Goal: Transaction & Acquisition: Purchase product/service

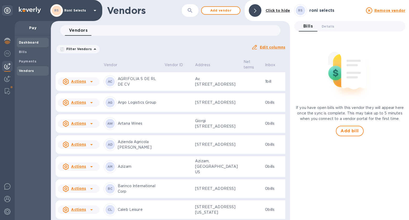
click at [27, 44] on b "Dashboard" at bounding box center [29, 42] width 20 height 4
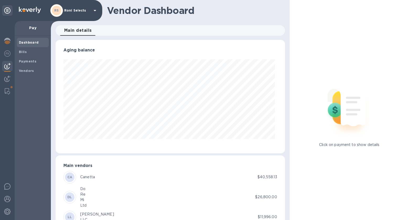
scroll to position [113, 228]
click at [29, 52] on span "Bills" at bounding box center [33, 51] width 28 height 5
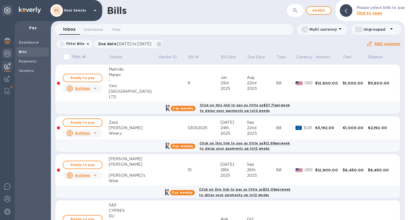
click at [6, 52] on img at bounding box center [7, 53] width 6 height 6
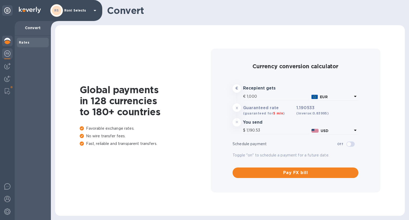
click at [8, 39] on img at bounding box center [7, 41] width 6 height 6
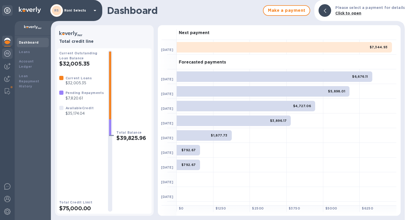
click at [8, 57] on div at bounding box center [7, 54] width 10 height 12
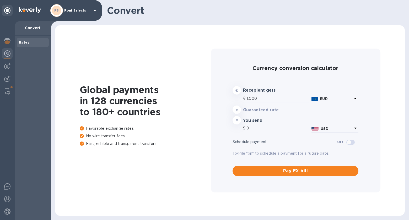
type input "1,190.53"
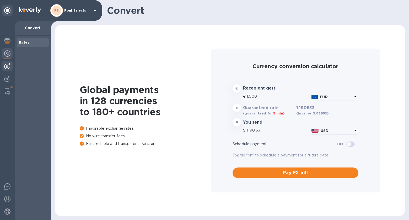
click at [8, 64] on img at bounding box center [7, 66] width 6 height 6
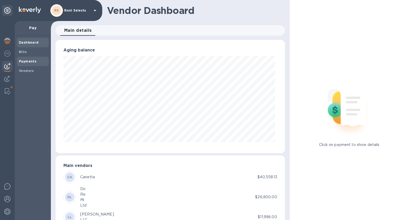
scroll to position [113, 228]
click at [26, 53] on b "Bills" at bounding box center [23, 52] width 8 height 4
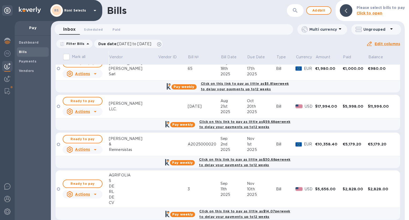
scroll to position [250, 0]
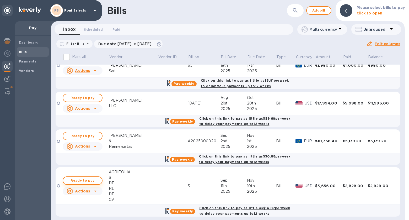
click at [85, 178] on span "Ready to pay" at bounding box center [82, 180] width 30 height 6
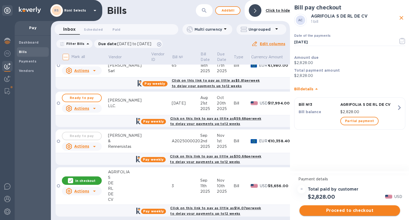
click at [361, 209] on span "Proceed to checkout" at bounding box center [350, 210] width 92 height 6
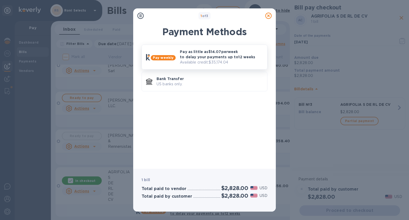
click at [242, 53] on p "Pay as little as $14.07 per week to delay your payments up to 12 weeks" at bounding box center [221, 54] width 83 height 10
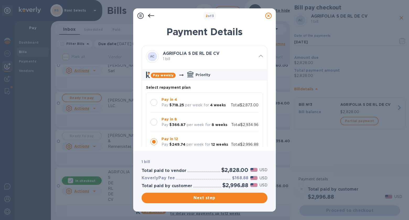
click at [232, 121] on div "Pay in 8 Pay $366.87 per week for 8 weeks Total $2,934.96" at bounding box center [205, 122] width 108 height 11
click at [242, 194] on button "Next step" at bounding box center [205, 198] width 126 height 10
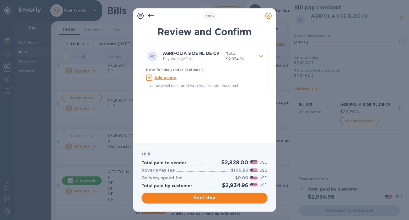
click at [231, 201] on button "Next step" at bounding box center [205, 198] width 126 height 10
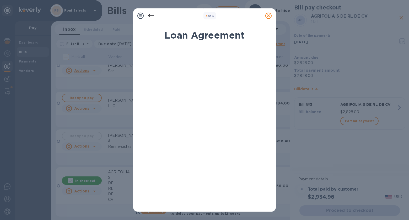
scroll to position [73, 0]
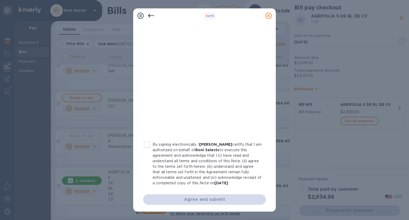
click at [149, 145] on input "By signing electronically, I [PERSON_NAME] certify that I am authorized on beha…" at bounding box center [147, 144] width 11 height 11
checkbox input "true"
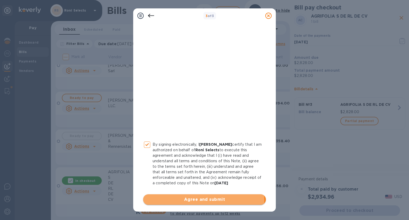
click at [204, 199] on span "Agree and submit" at bounding box center [204, 199] width 114 height 6
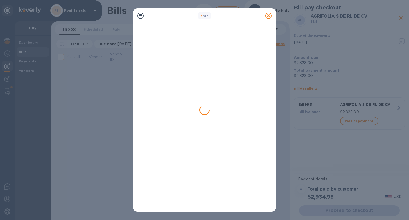
scroll to position [0, 0]
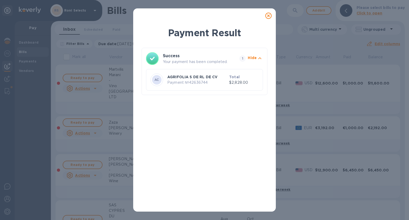
click at [268, 17] on icon at bounding box center [269, 16] width 6 height 6
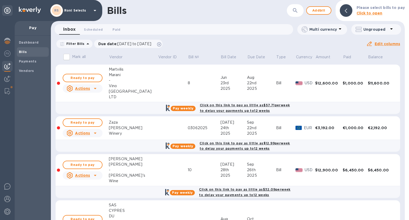
scroll to position [0, 0]
click at [32, 72] on b "Vendors" at bounding box center [26, 71] width 15 height 4
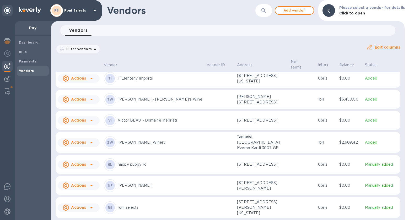
scroll to position [1457, 0]
click at [294, 206] on td at bounding box center [302, 207] width 27 height 21
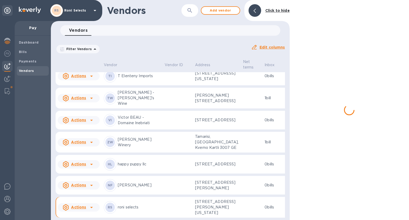
scroll to position [1622, 0]
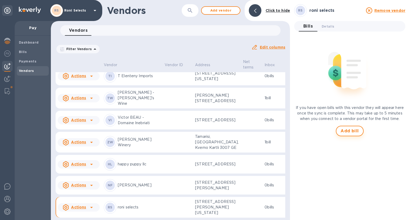
click at [350, 132] on span "Add bill" at bounding box center [350, 131] width 18 height 6
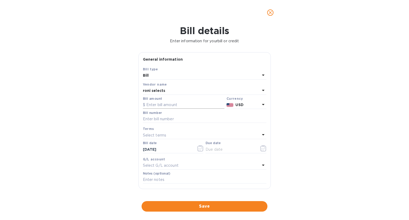
click at [192, 103] on input "text" at bounding box center [184, 105] width 82 height 8
type input "20,000"
click at [160, 120] on input "text" at bounding box center [205, 119] width 124 height 8
type input "1001"
click at [165, 136] on p "Select terms" at bounding box center [155, 136] width 24 height 6
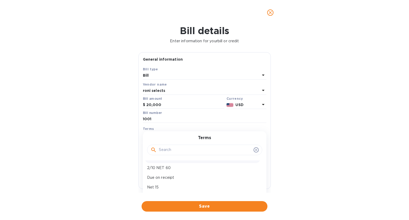
scroll to position [37, 0]
click at [165, 168] on p "Due on receipt" at bounding box center [202, 168] width 111 height 6
type input "[DATE]"
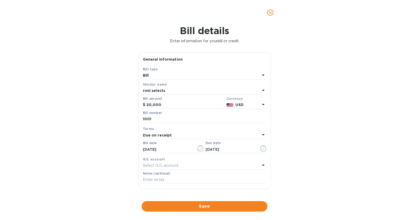
click at [187, 168] on div "Select G/L account" at bounding box center [201, 165] width 117 height 7
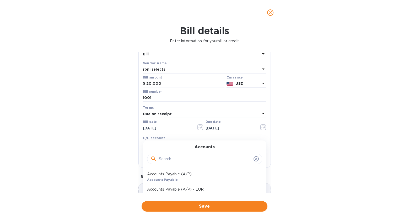
scroll to position [36, 0]
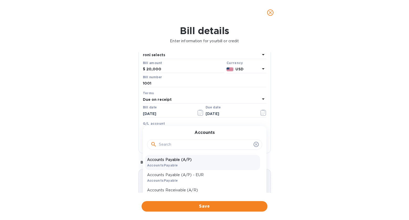
click at [186, 160] on p "Accounts Payable (A/P)" at bounding box center [202, 160] width 111 height 6
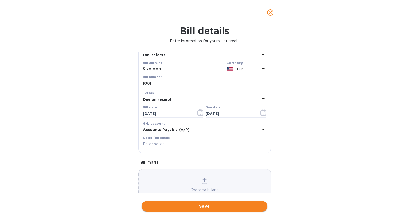
click at [218, 203] on span "Save" at bounding box center [205, 206] width 118 height 6
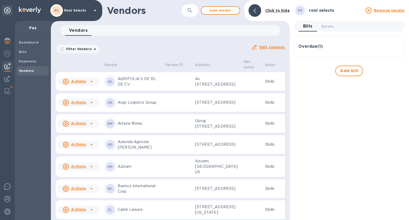
click at [325, 43] on div "Overdue ( 1 )" at bounding box center [350, 46] width 102 height 13
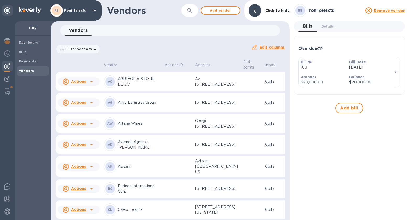
click at [341, 75] on p "Amount" at bounding box center [323, 76] width 45 height 5
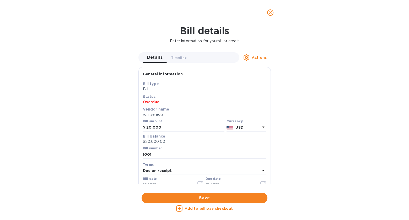
click at [218, 208] on u "Add to bill pay checkout" at bounding box center [209, 208] width 49 height 4
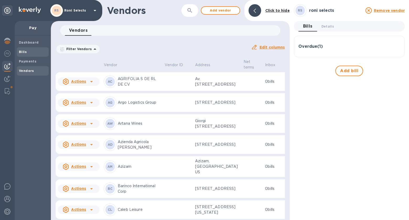
click at [32, 49] on span "Bills" at bounding box center [33, 51] width 28 height 5
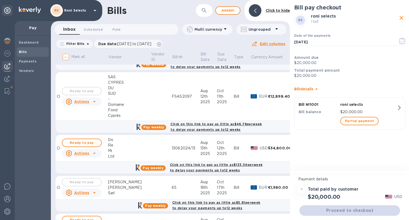
scroll to position [241, 0]
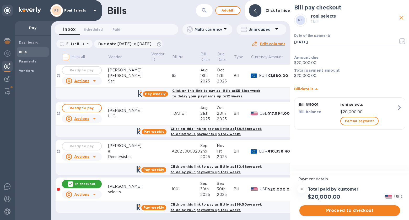
click at [364, 214] on button "Proceed to checkout" at bounding box center [350, 210] width 101 height 10
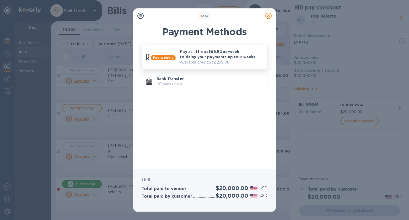
click at [214, 66] on div "Pay as little as $99.50 per week to delay your payments up to 12 weeks Availabl…" at bounding box center [221, 57] width 87 height 20
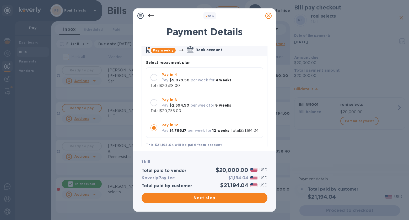
scroll to position [25, 0]
